Goal: Task Accomplishment & Management: Complete application form

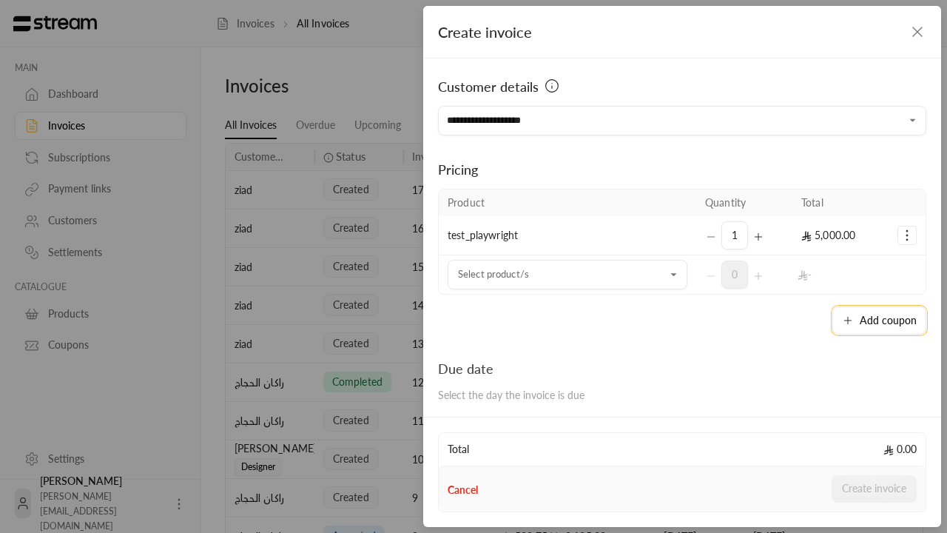
click at [876, 320] on button "Add coupon" at bounding box center [879, 320] width 94 height 28
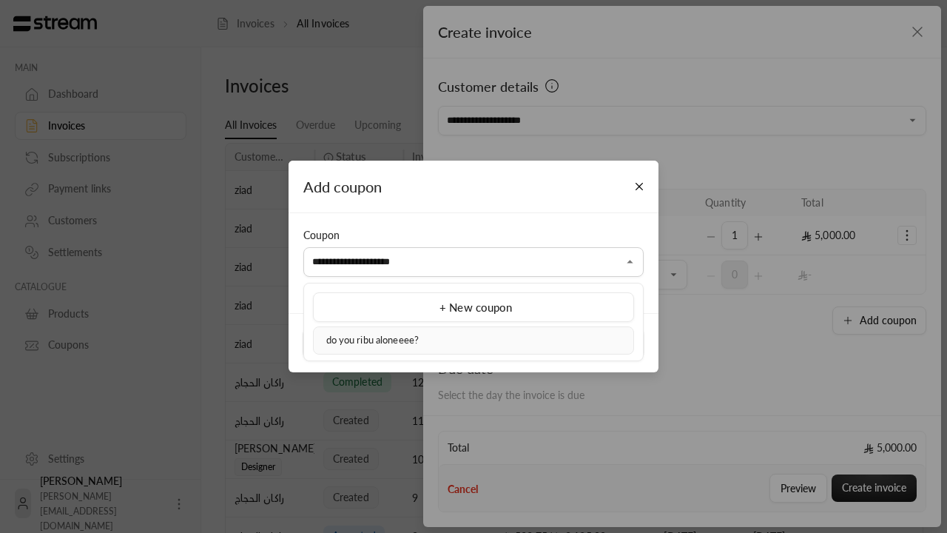
click at [473, 340] on div "do you ribu aloneeee?" at bounding box center [473, 340] width 305 height 15
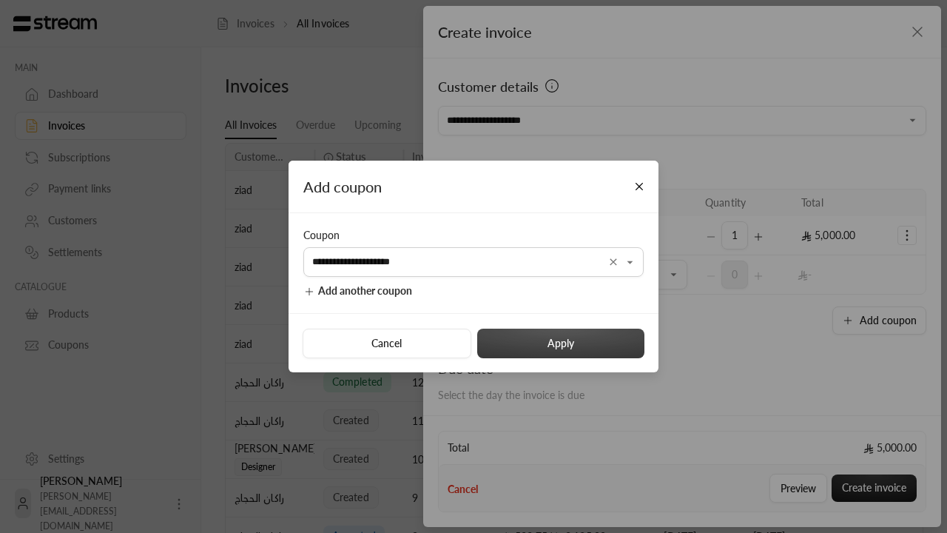
type input "**********"
click at [560, 342] on button "Apply" at bounding box center [560, 343] width 167 height 30
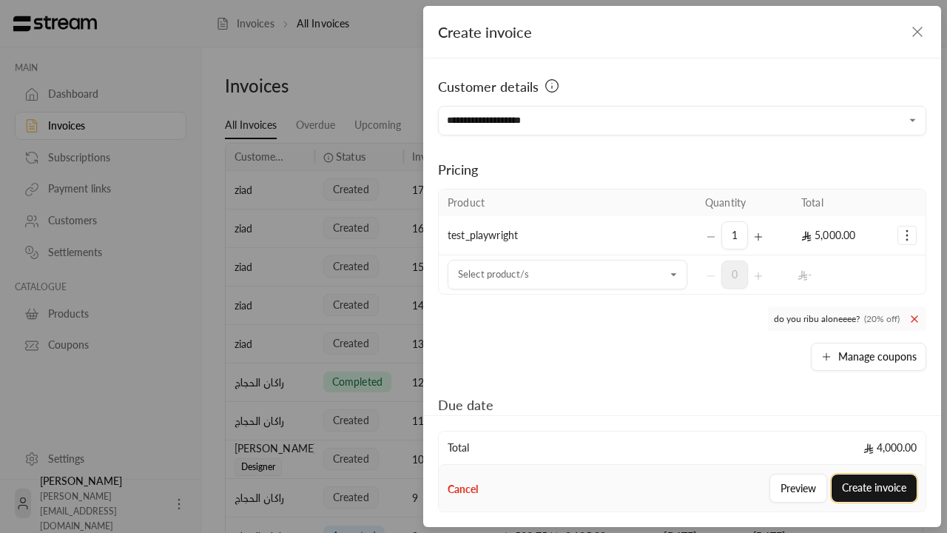
click at [874, 487] on button "Create invoice" at bounding box center [873, 487] width 85 height 27
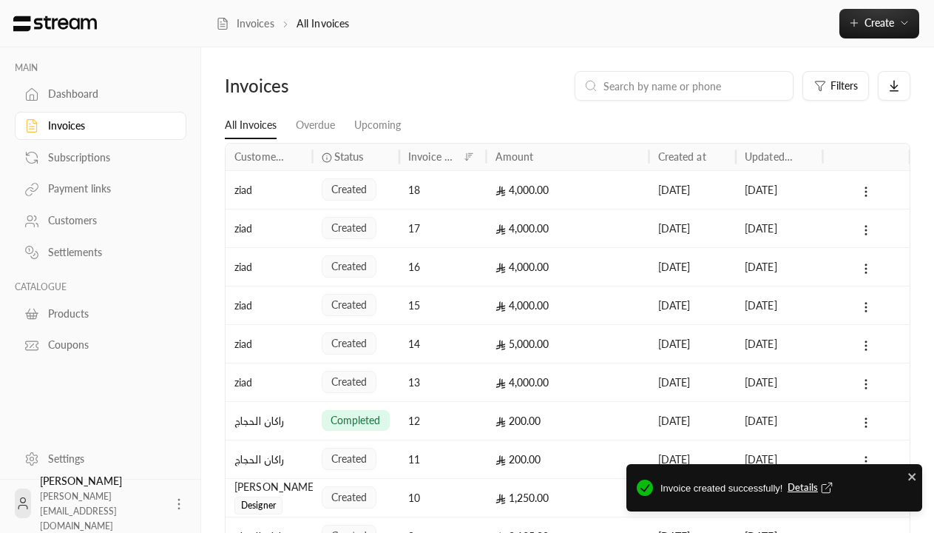
click at [811, 487] on span "Details" at bounding box center [812, 487] width 49 height 15
